Goal: Communication & Community: Participate in discussion

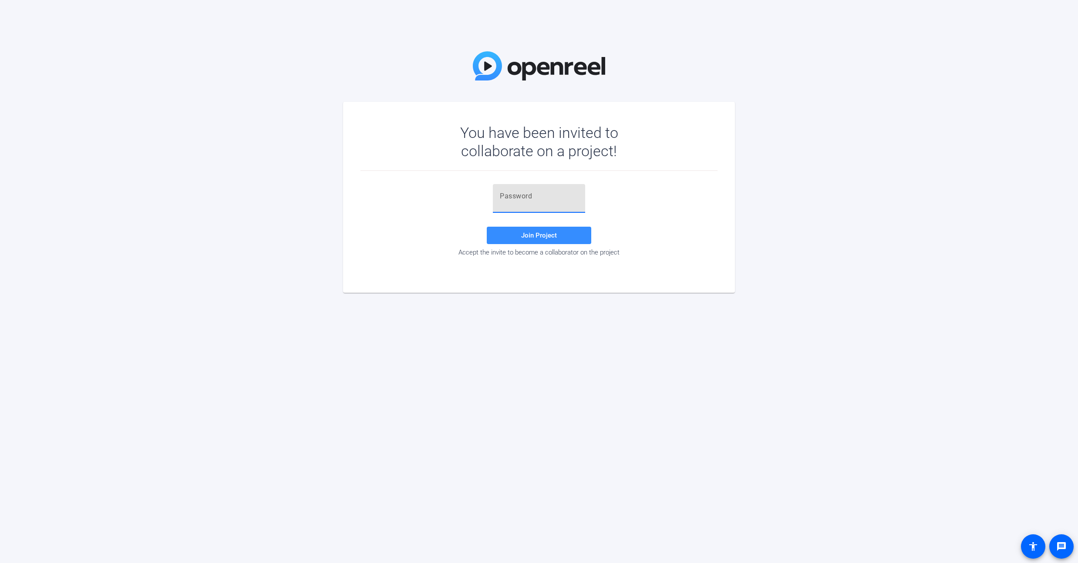
click at [524, 200] on input "text" at bounding box center [539, 196] width 78 height 10
paste input "n%)eb2"
type input "n%)eb2"
click at [515, 232] on span at bounding box center [539, 235] width 105 height 21
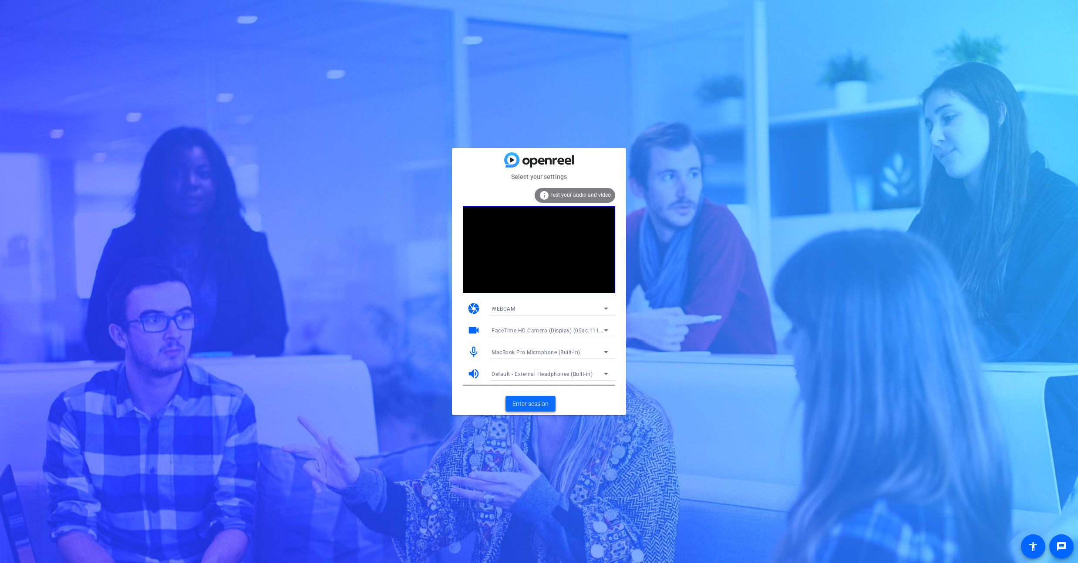
click at [529, 400] on span "Enter session" at bounding box center [530, 404] width 36 height 9
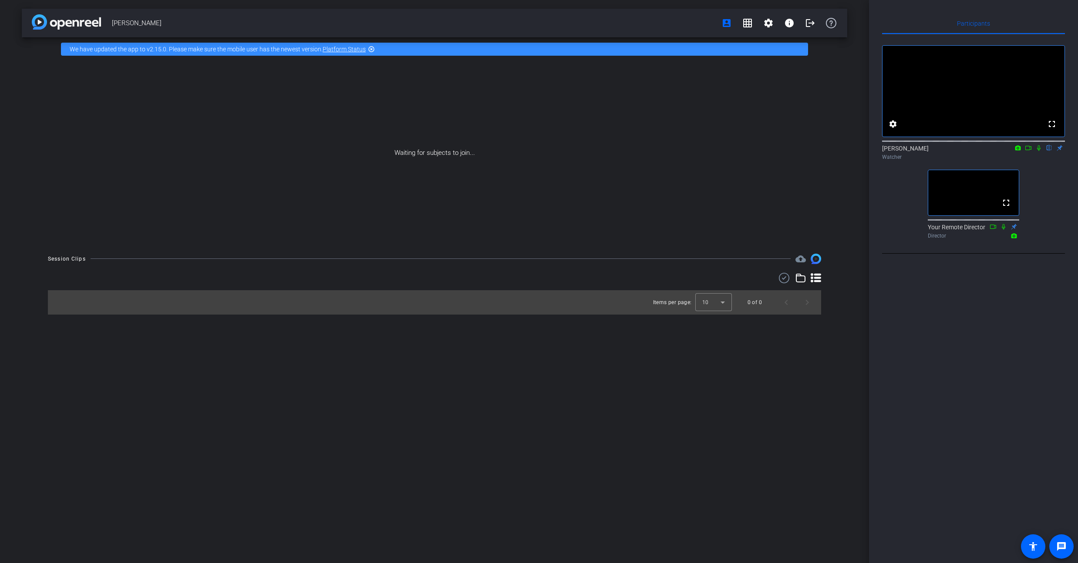
drag, startPoint x: 1073, startPoint y: 556, endPoint x: 933, endPoint y: 482, distance: 158.3
click at [933, 482] on openreel-root "menu arrow_forward_ios keyboard_return Close account_box Regular View grid_on G…" at bounding box center [539, 281] width 1078 height 563
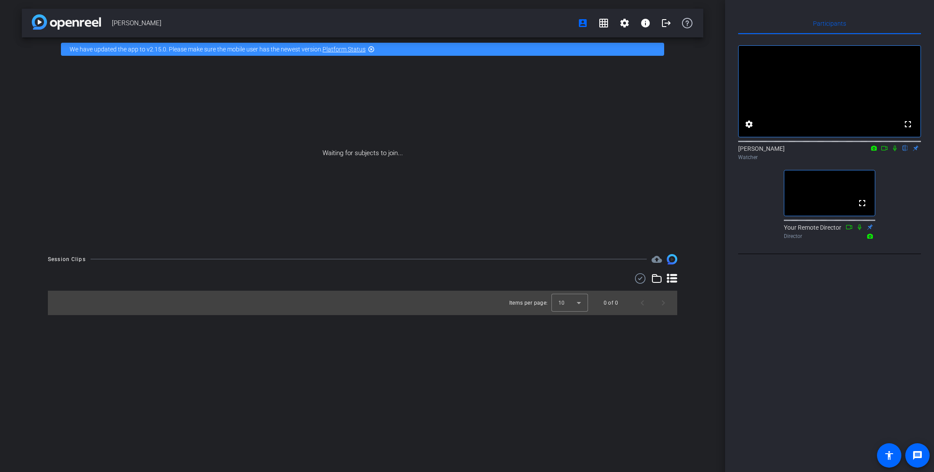
drag, startPoint x: 896, startPoint y: 158, endPoint x: 916, endPoint y: 168, distance: 22.0
click at [896, 151] on icon at bounding box center [895, 148] width 7 height 6
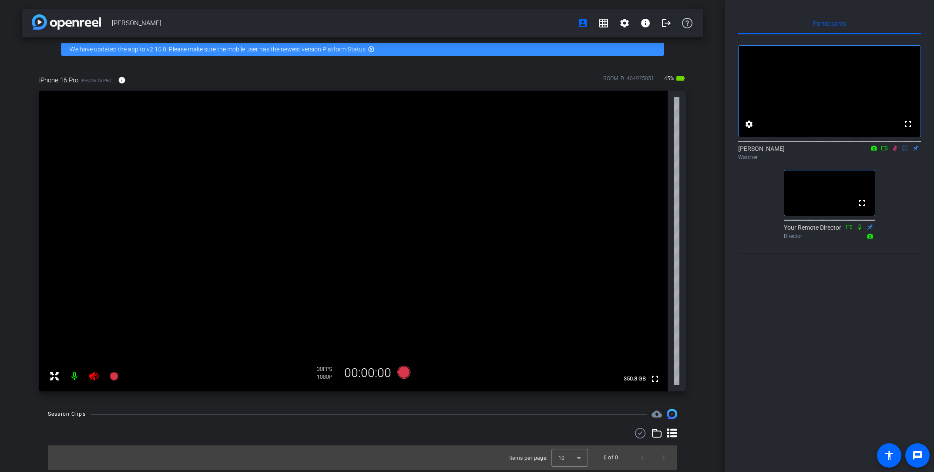
click at [896, 151] on icon at bounding box center [895, 148] width 5 height 6
